Goal: Task Accomplishment & Management: Manage account settings

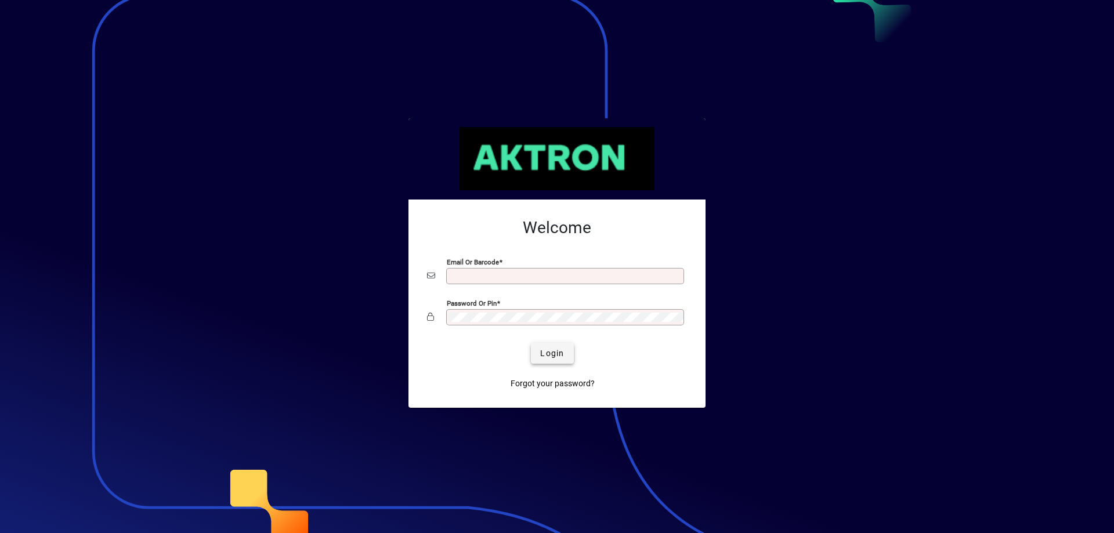
type input "**********"
click at [554, 352] on span "Login" at bounding box center [552, 354] width 24 height 12
